Goal: Task Accomplishment & Management: Use online tool/utility

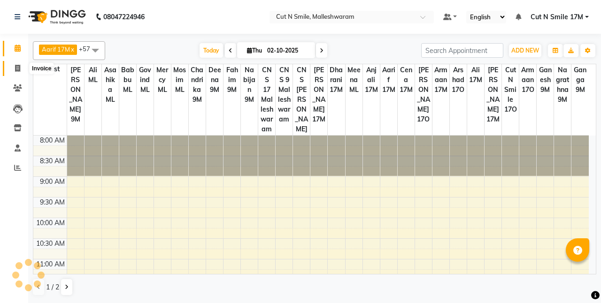
click at [17, 67] on icon at bounding box center [17, 68] width 5 height 7
select select "service"
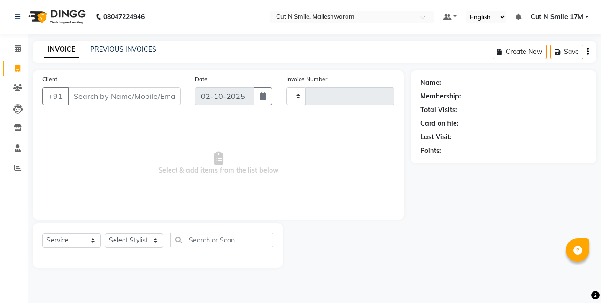
type input "221"
select select "7223"
click at [126, 93] on input "Client" at bounding box center [124, 96] width 113 height 18
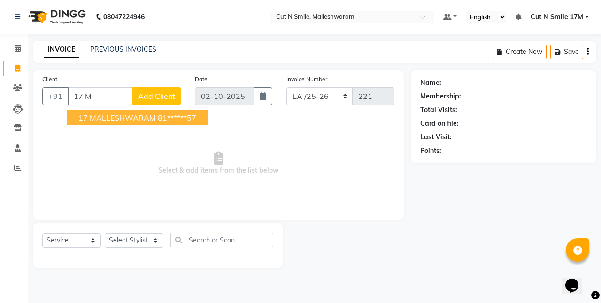
click at [161, 118] on ngb-highlight "81******57" at bounding box center [177, 117] width 39 height 9
type input "81******57"
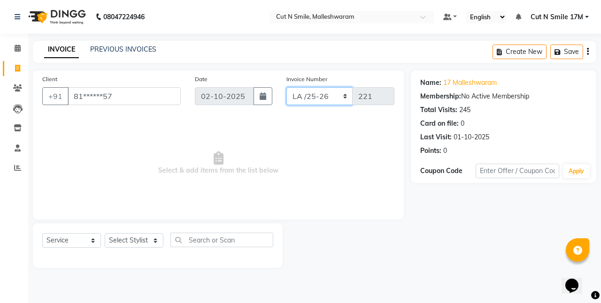
click at [305, 95] on select "NW/25-26 SW/2025-26 NA/2025-26 VN/25-26 LA /25-26" at bounding box center [320, 96] width 67 height 18
select select "7225"
click at [287, 87] on select "NW/25-26 SW/2025-26 NA/2025-26 VN/25-26 LA /25-26" at bounding box center [320, 96] width 67 height 18
type input "1581"
click at [142, 243] on select "Select Stylist Aarif 17M [PERSON_NAME] 9M Ajim 17M [PERSON_NAME] 17M Ali ML Ali…" at bounding box center [134, 240] width 59 height 15
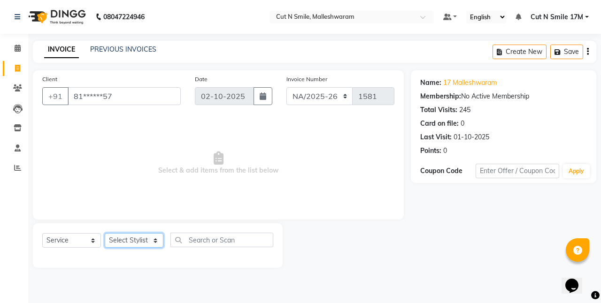
select select "60630"
click at [105, 233] on select "Select Stylist Aarif 17M [PERSON_NAME] 9M Ajim 17M [PERSON_NAME] 17M Ali ML Ali…" at bounding box center [134, 240] width 59 height 15
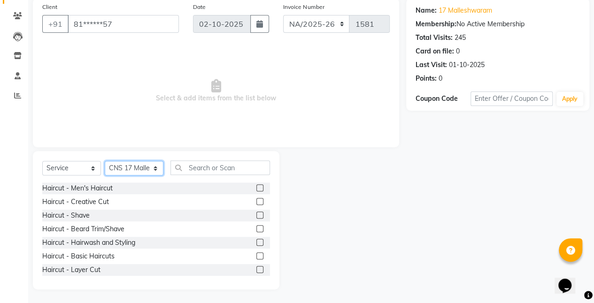
scroll to position [72, 0]
click at [101, 199] on div "Haircut - Creative Cut" at bounding box center [75, 202] width 67 height 10
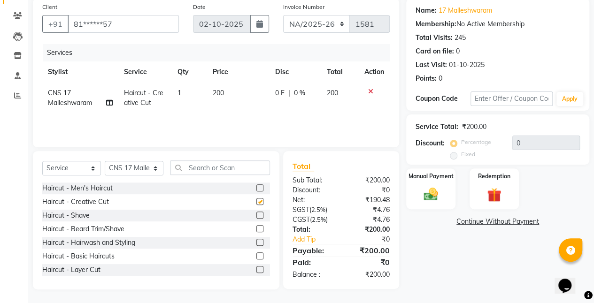
checkbox input "false"
click at [244, 90] on td "200" at bounding box center [238, 98] width 62 height 31
select select "60630"
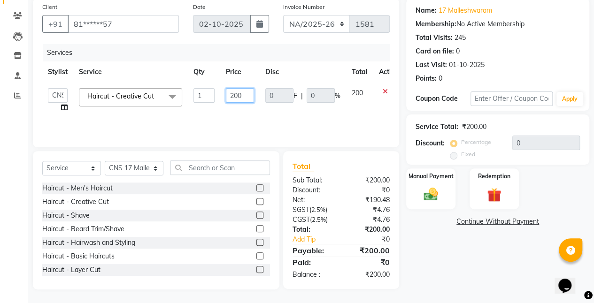
drag, startPoint x: 247, startPoint y: 94, endPoint x: 171, endPoint y: 70, distance: 79.9
click at [172, 72] on table "Stylist Service Qty Price Disc Total Action Aarif 17M [PERSON_NAME] 9M Ajim 17M…" at bounding box center [223, 90] width 362 height 57
type input "550"
click at [414, 200] on div "Manual Payment" at bounding box center [430, 189] width 51 height 43
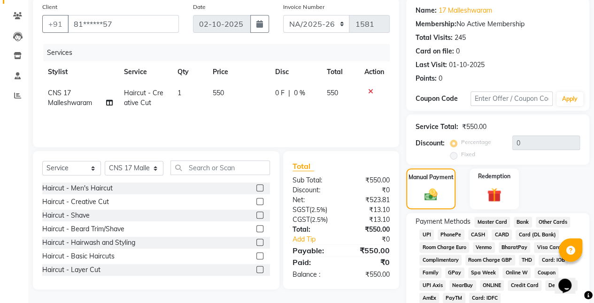
click at [426, 235] on span "UPI" at bounding box center [426, 235] width 15 height 11
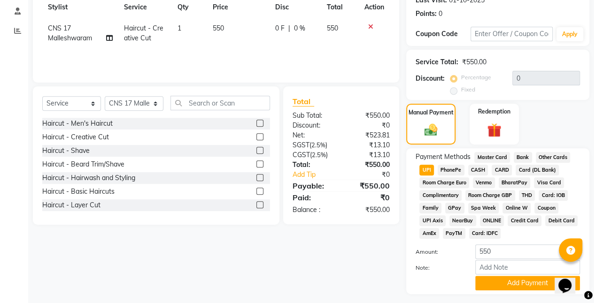
scroll to position [162, 0]
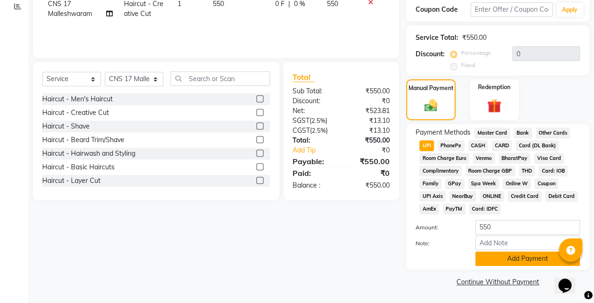
click at [500, 257] on button "Add Payment" at bounding box center [527, 259] width 105 height 15
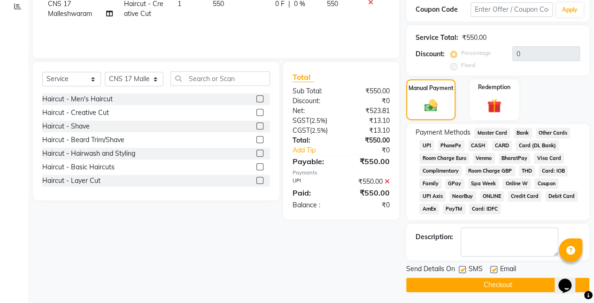
click at [498, 282] on button "Checkout" at bounding box center [497, 285] width 183 height 15
